Goal: Transaction & Acquisition: Purchase product/service

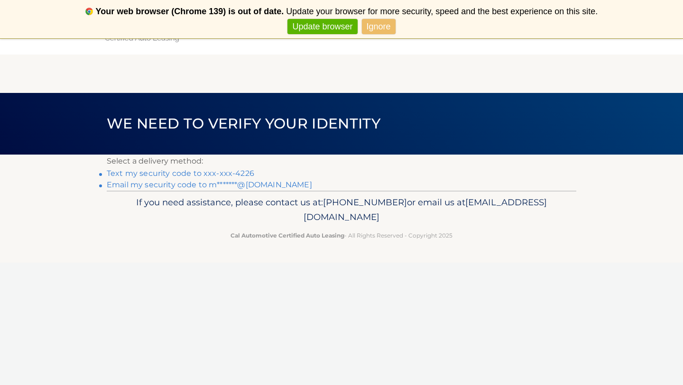
click at [192, 178] on li "Text my security code to xxx-xxx-4226" at bounding box center [342, 173] width 470 height 11
click at [186, 175] on link "Text my security code to xxx-xxx-4226" at bounding box center [181, 173] width 148 height 9
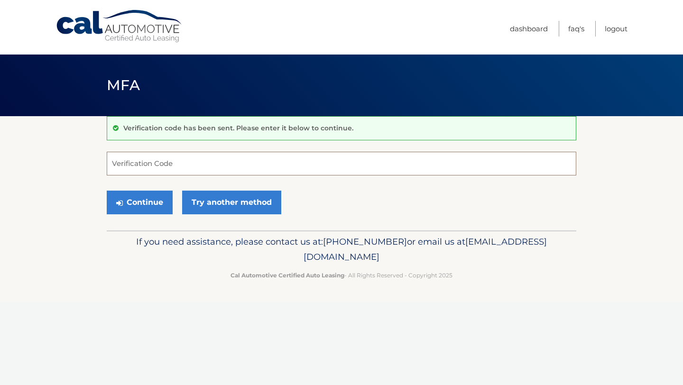
click at [176, 173] on input "Verification Code" at bounding box center [342, 164] width 470 height 24
type input "555781"
click at [107, 191] on button "Continue" at bounding box center [140, 203] width 66 height 24
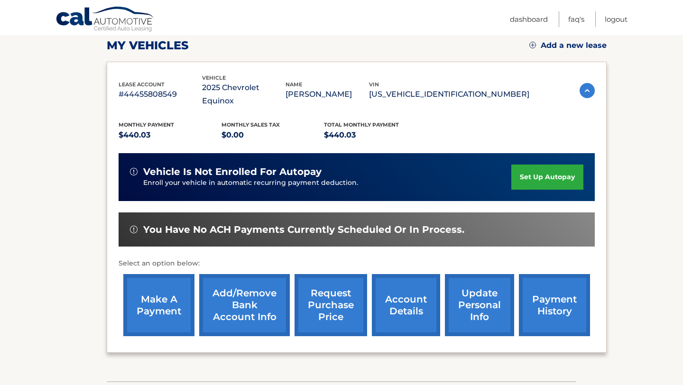
scroll to position [140, 0]
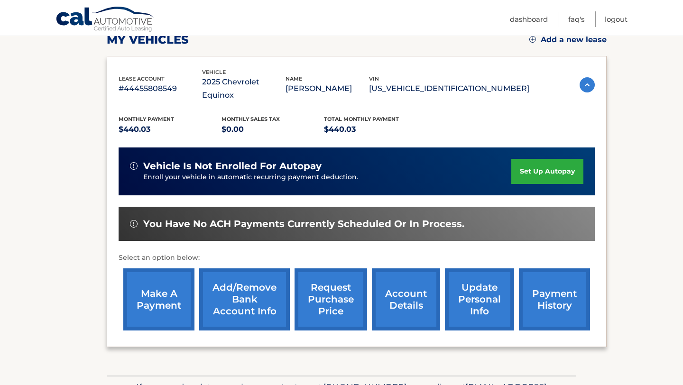
click at [170, 302] on link "make a payment" at bounding box center [158, 300] width 71 height 62
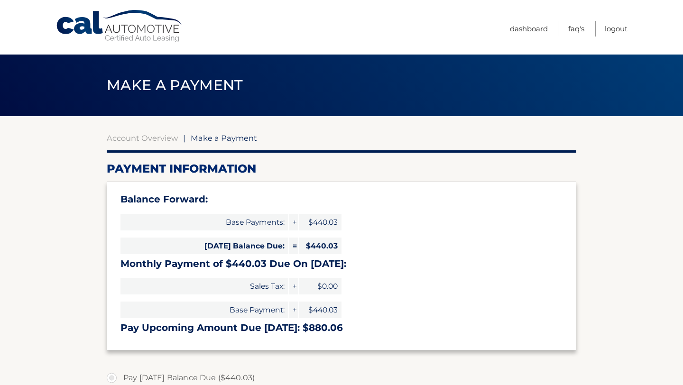
select select "N2EzZDUwNDUtMDYzNy00ZWRlLWFiMTgtYzMyYjRmN2FlZTE5"
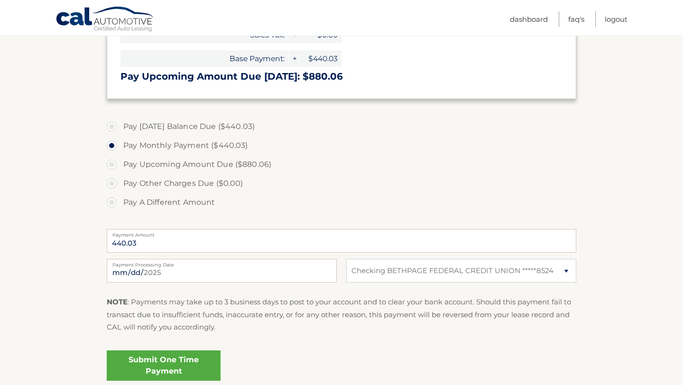
scroll to position [253, 0]
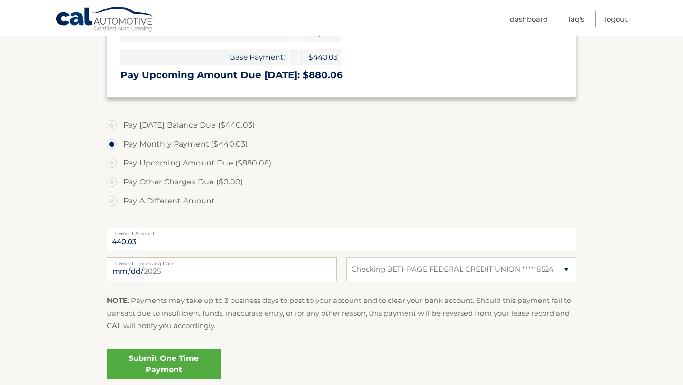
click at [165, 365] on link "Submit One Time Payment" at bounding box center [164, 364] width 114 height 30
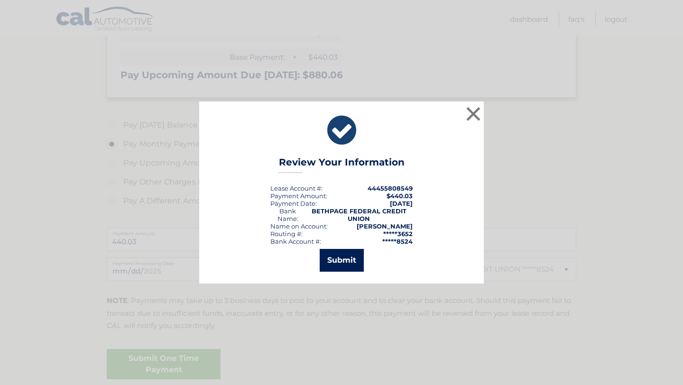
click at [341, 264] on button "Submit" at bounding box center [342, 260] width 44 height 23
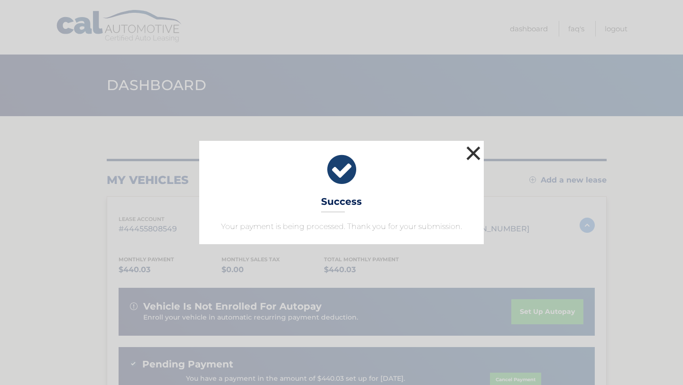
click at [473, 153] on button "×" at bounding box center [473, 153] width 19 height 19
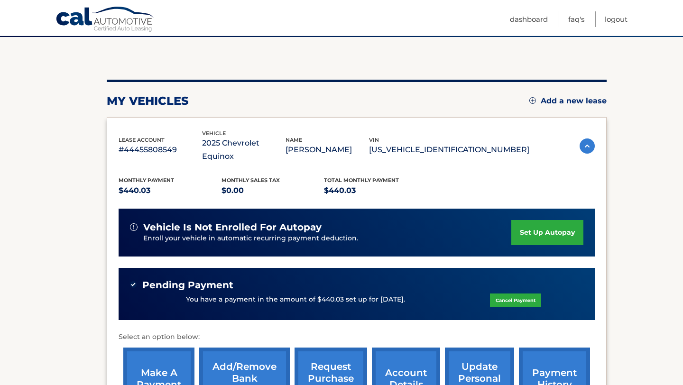
scroll to position [72, 0]
